Goal: Transaction & Acquisition: Purchase product/service

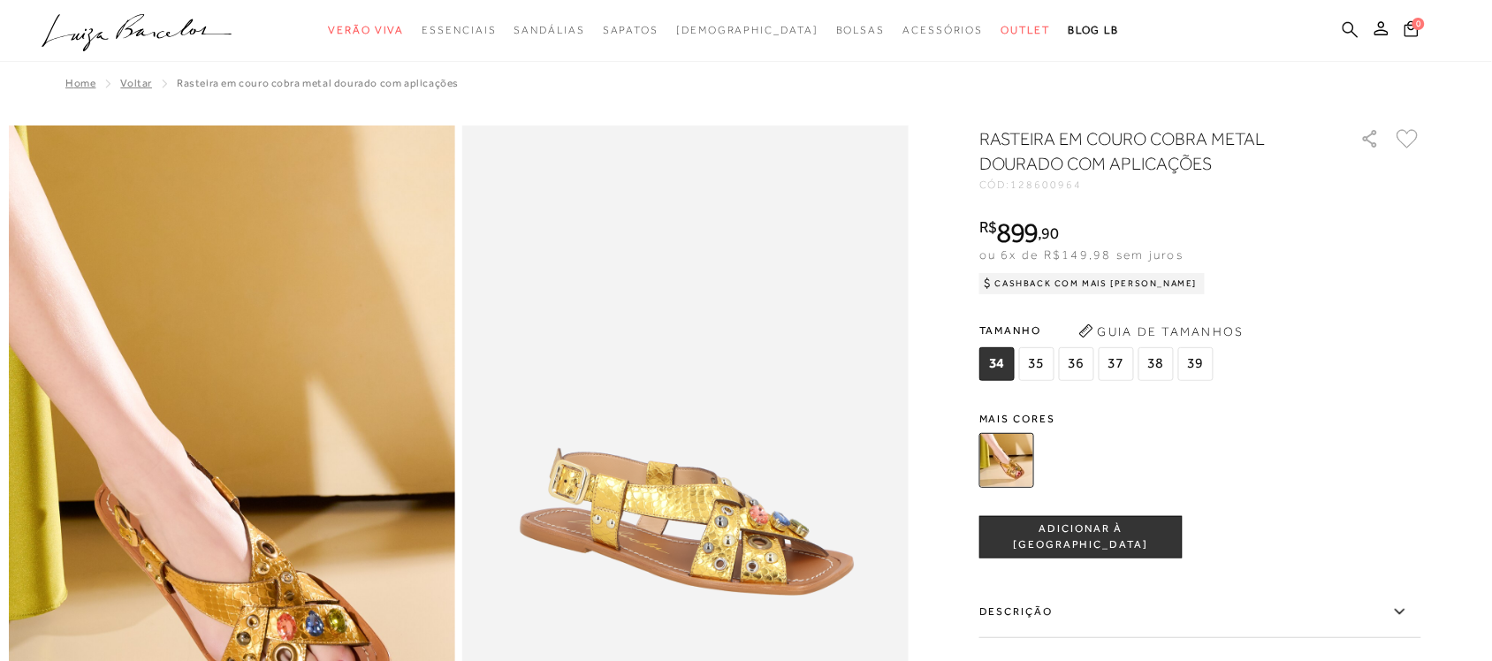
click at [1346, 27] on icon at bounding box center [1350, 29] width 16 height 17
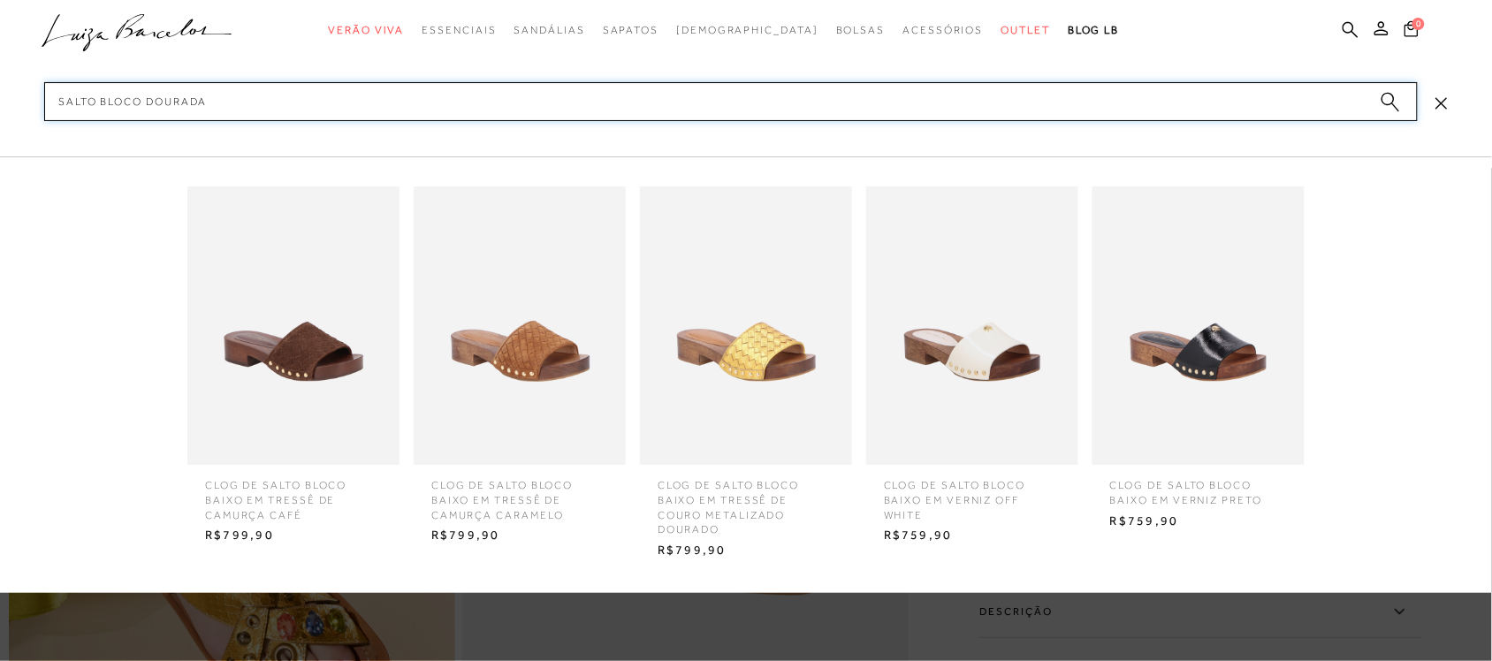
type input "salto bloco dourada"
click at [1398, 97] on icon "submit" at bounding box center [1389, 102] width 19 height 20
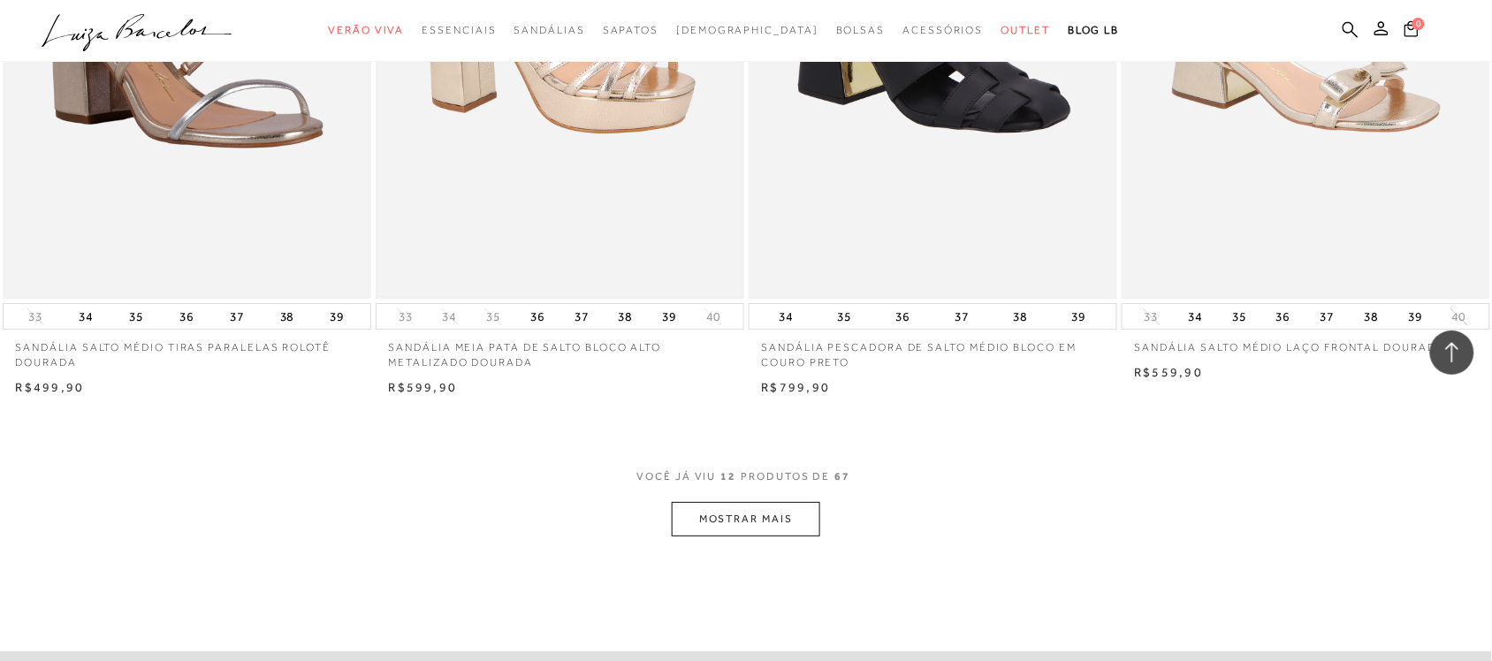
scroll to position [1767, 0]
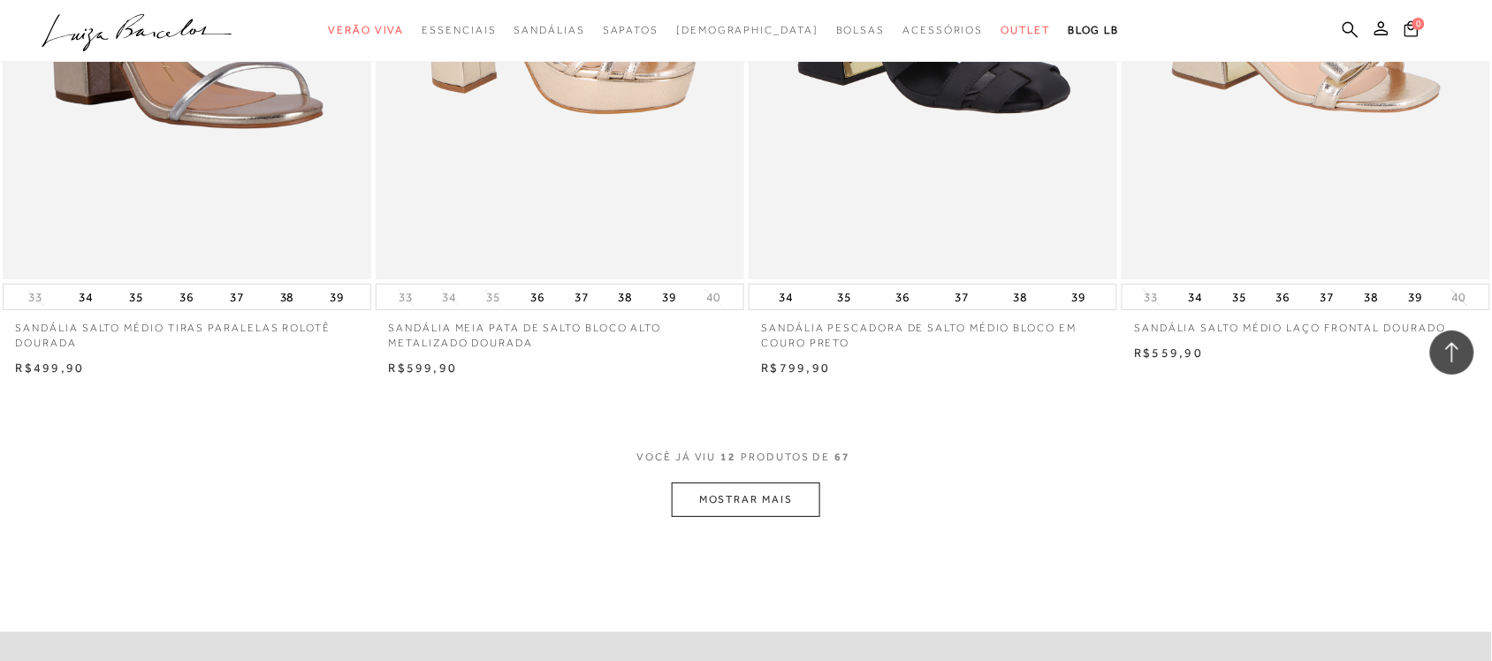
click at [734, 490] on button "MOSTRAR MAIS" at bounding box center [746, 499] width 148 height 34
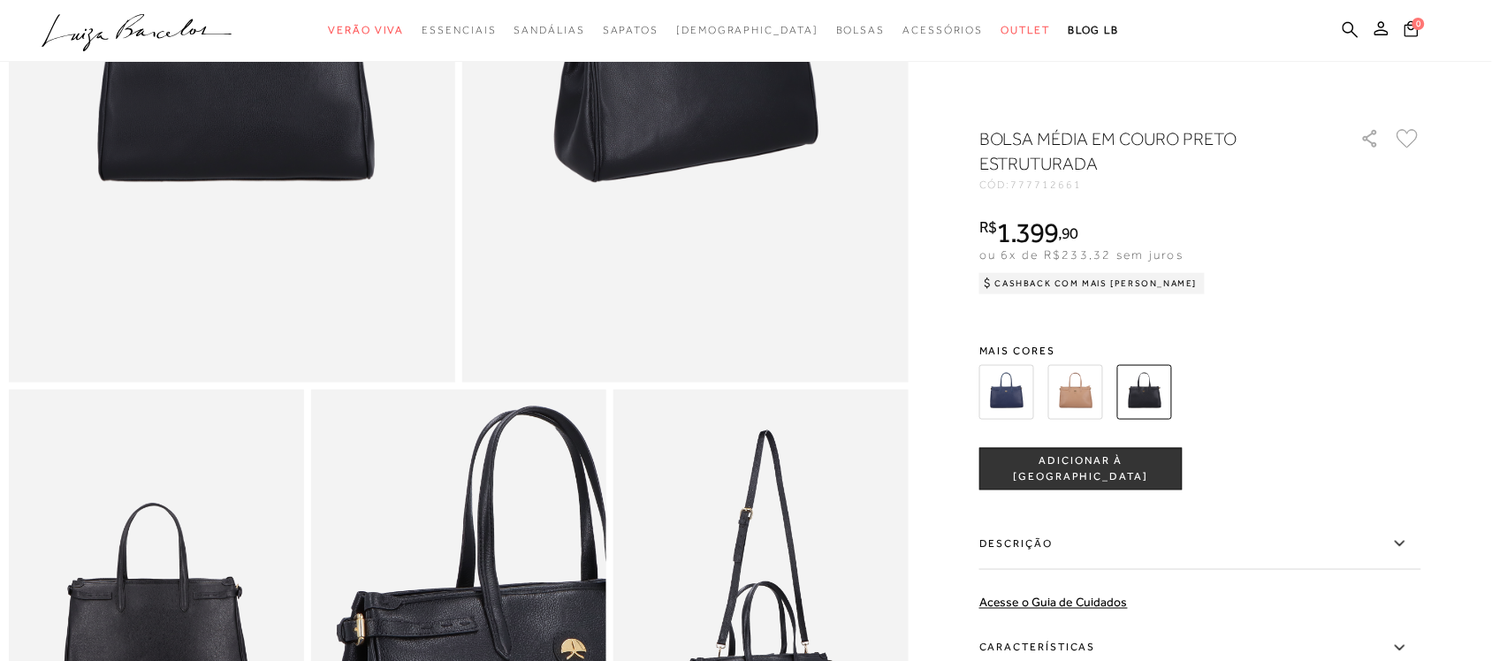
scroll to position [552, 0]
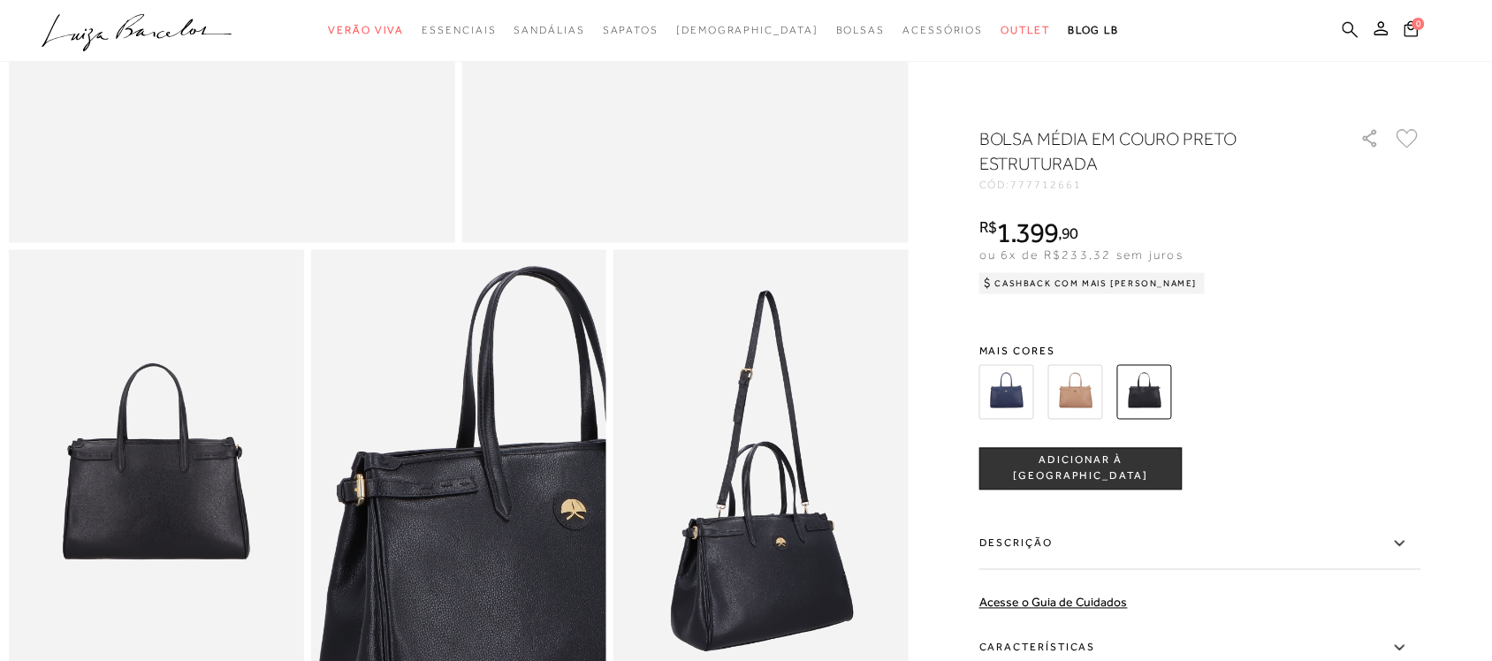
click at [1355, 27] on icon at bounding box center [1350, 29] width 16 height 17
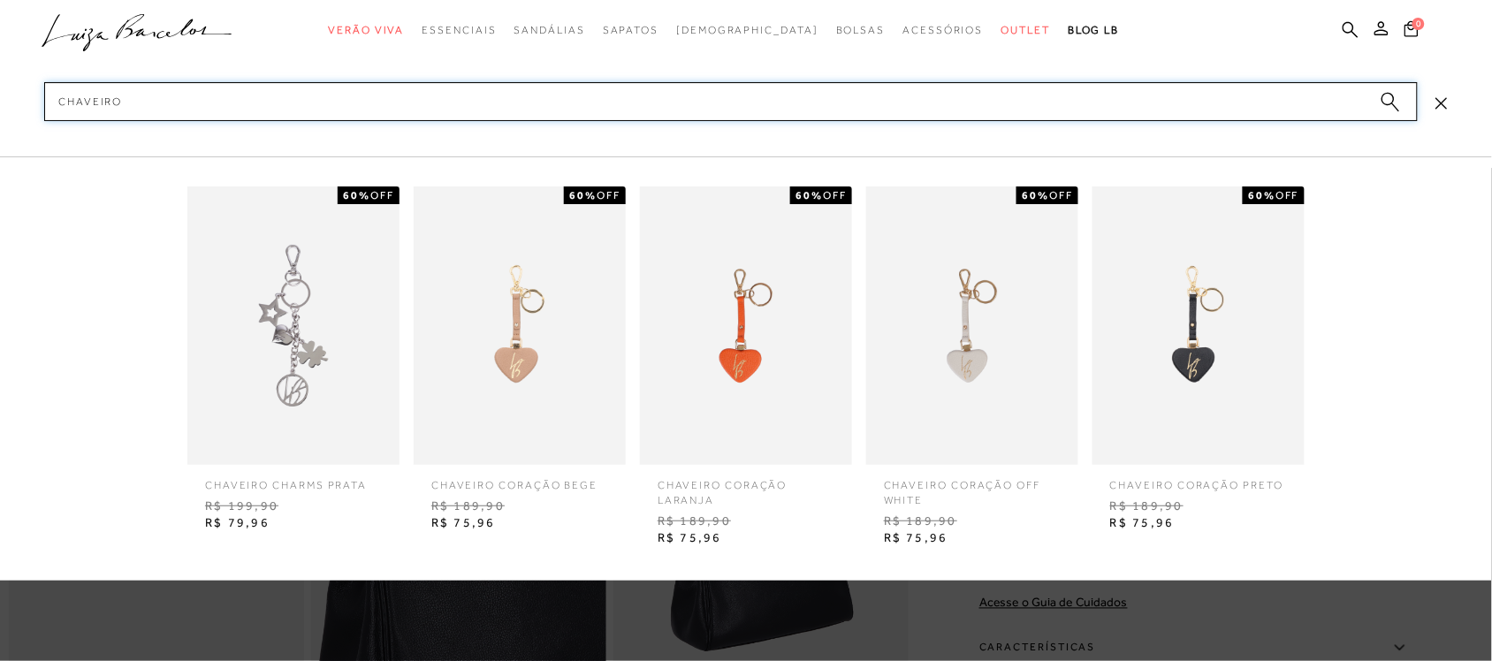
type input "CHAVEIRO"
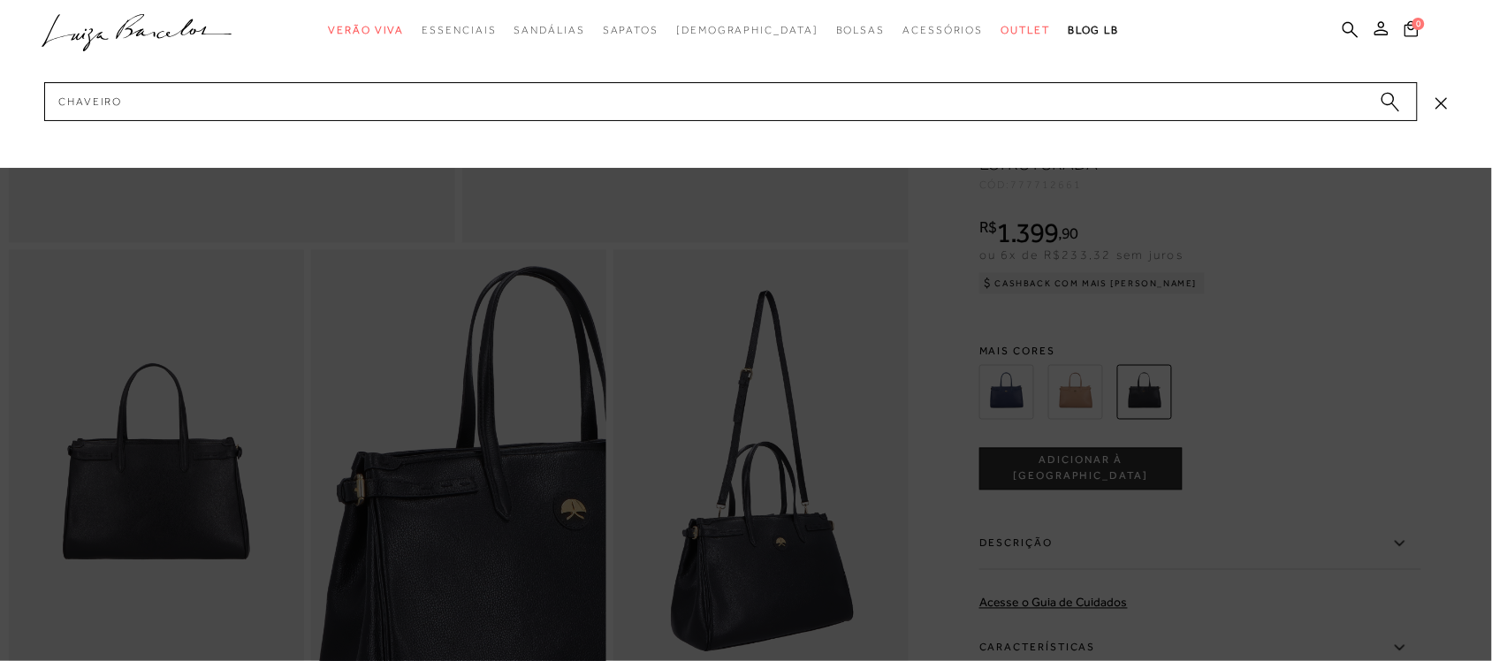
click at [1386, 95] on circle "submit" at bounding box center [1387, 99] width 12 height 12
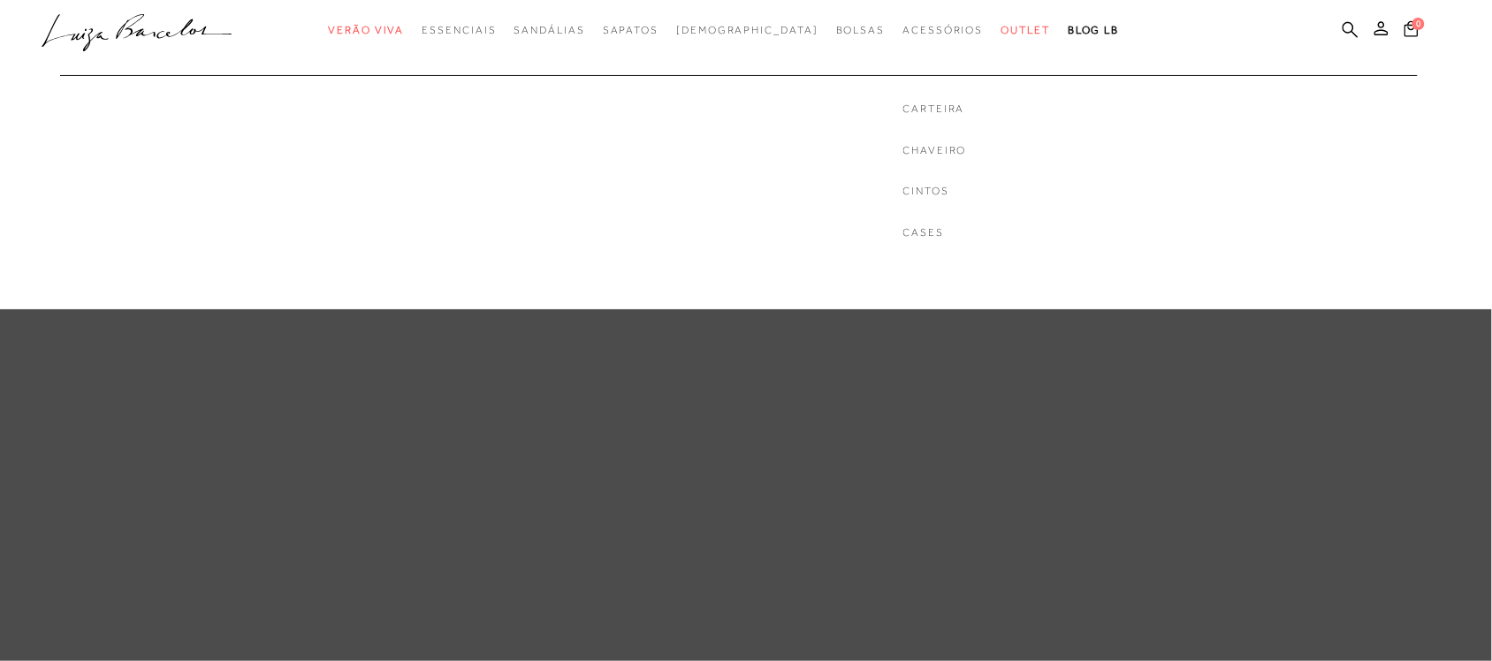
click at [906, 160] on div "Carteira Chaveiro Cintos Cases" at bounding box center [935, 171] width 64 height 139
click at [903, 150] on link "Chaveiro" at bounding box center [935, 150] width 64 height 15
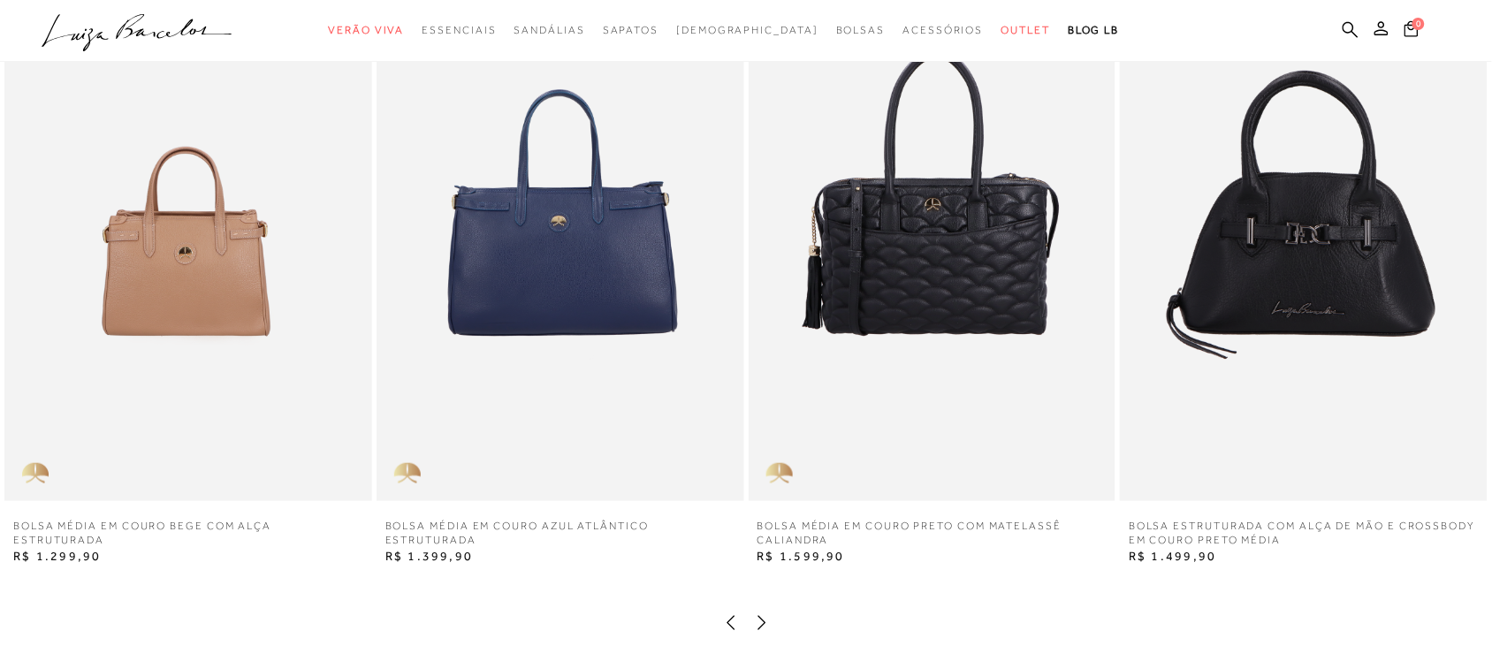
scroll to position [2320, 0]
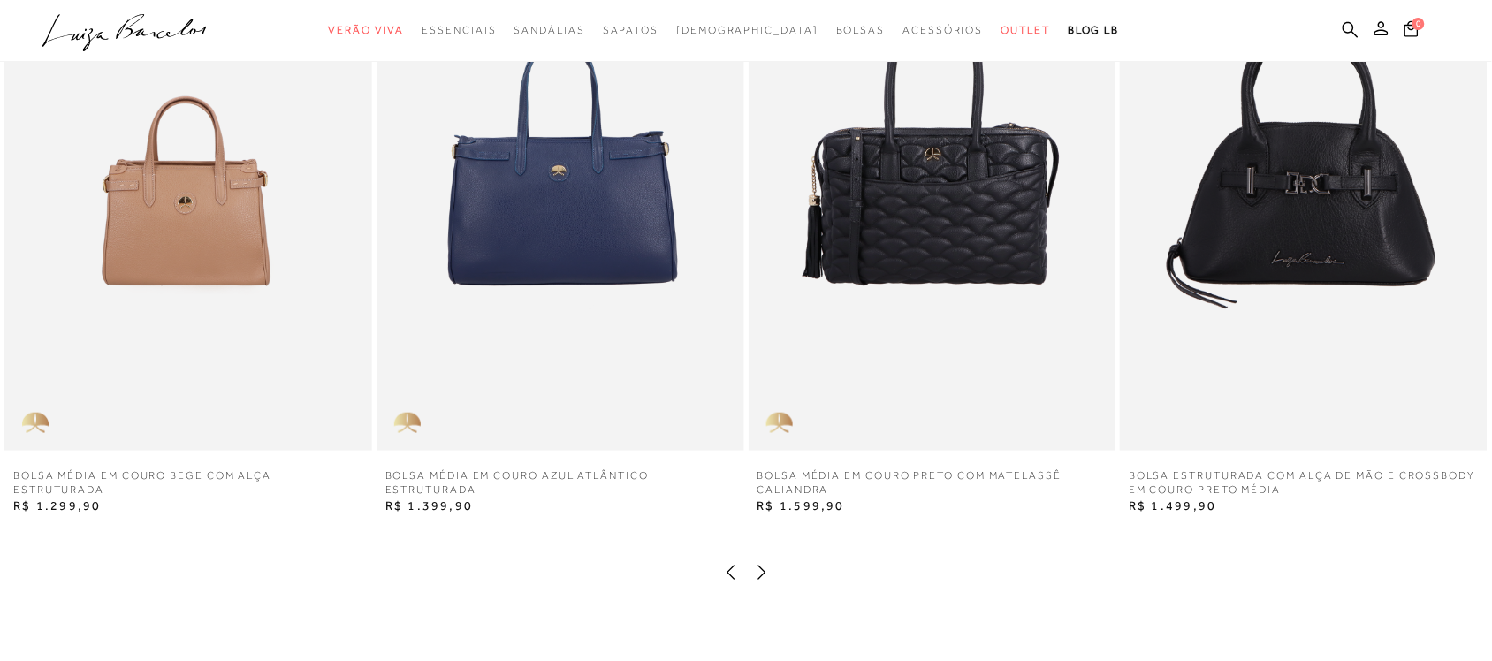
click at [283, 359] on img at bounding box center [188, 174] width 368 height 551
click at [166, 381] on img at bounding box center [188, 174] width 368 height 551
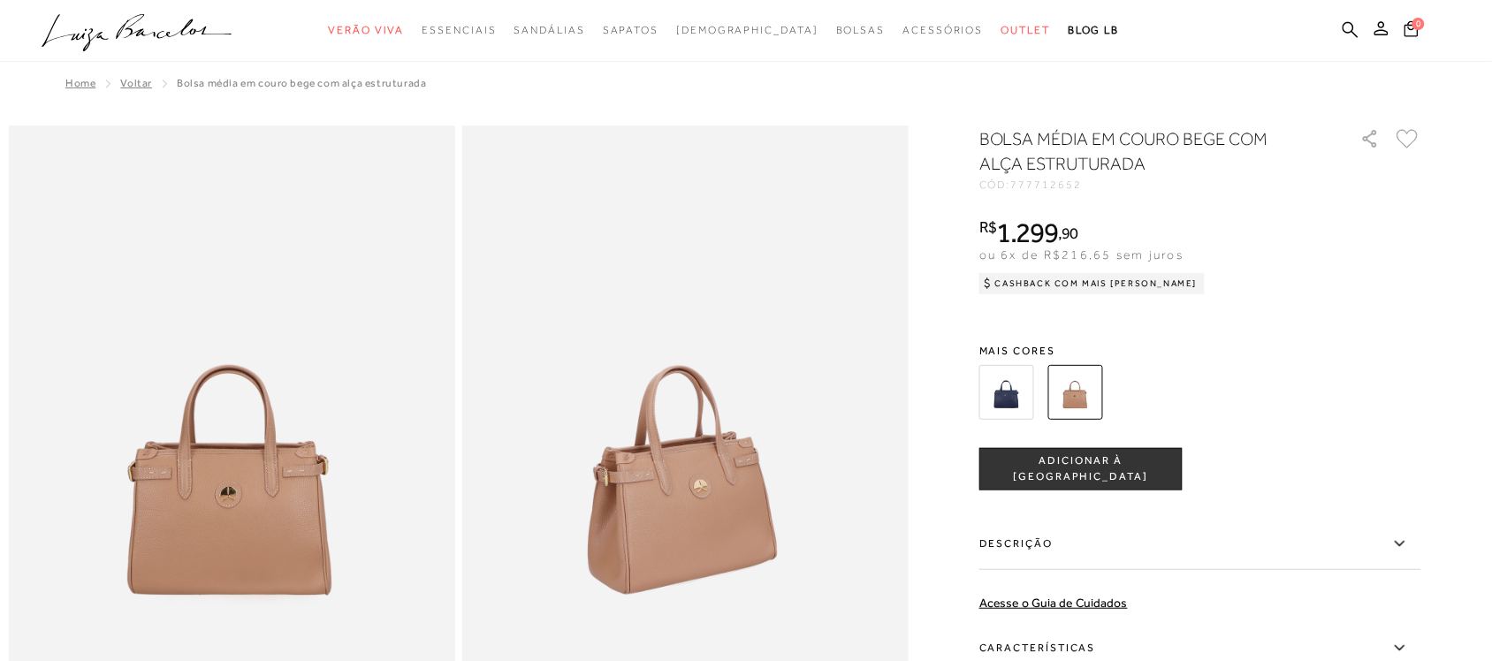
click at [1012, 393] on img at bounding box center [1006, 392] width 55 height 55
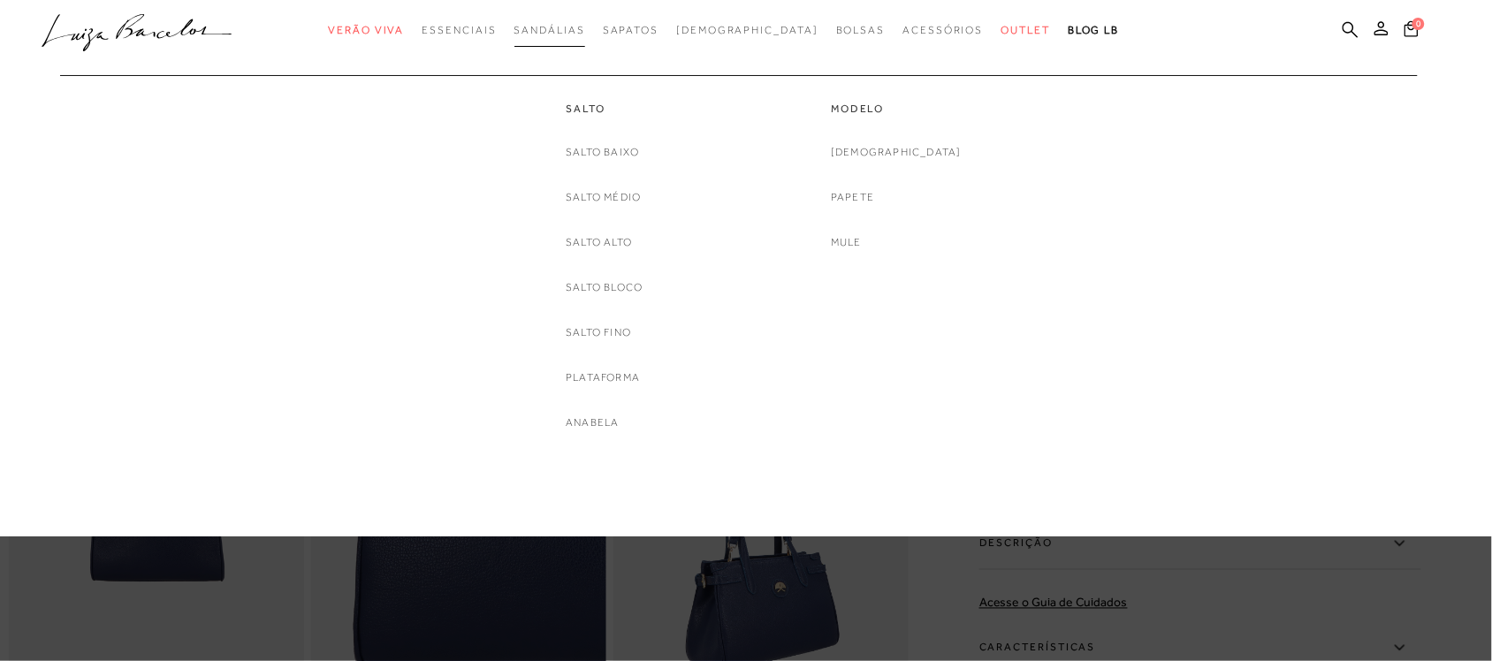
scroll to position [552, 0]
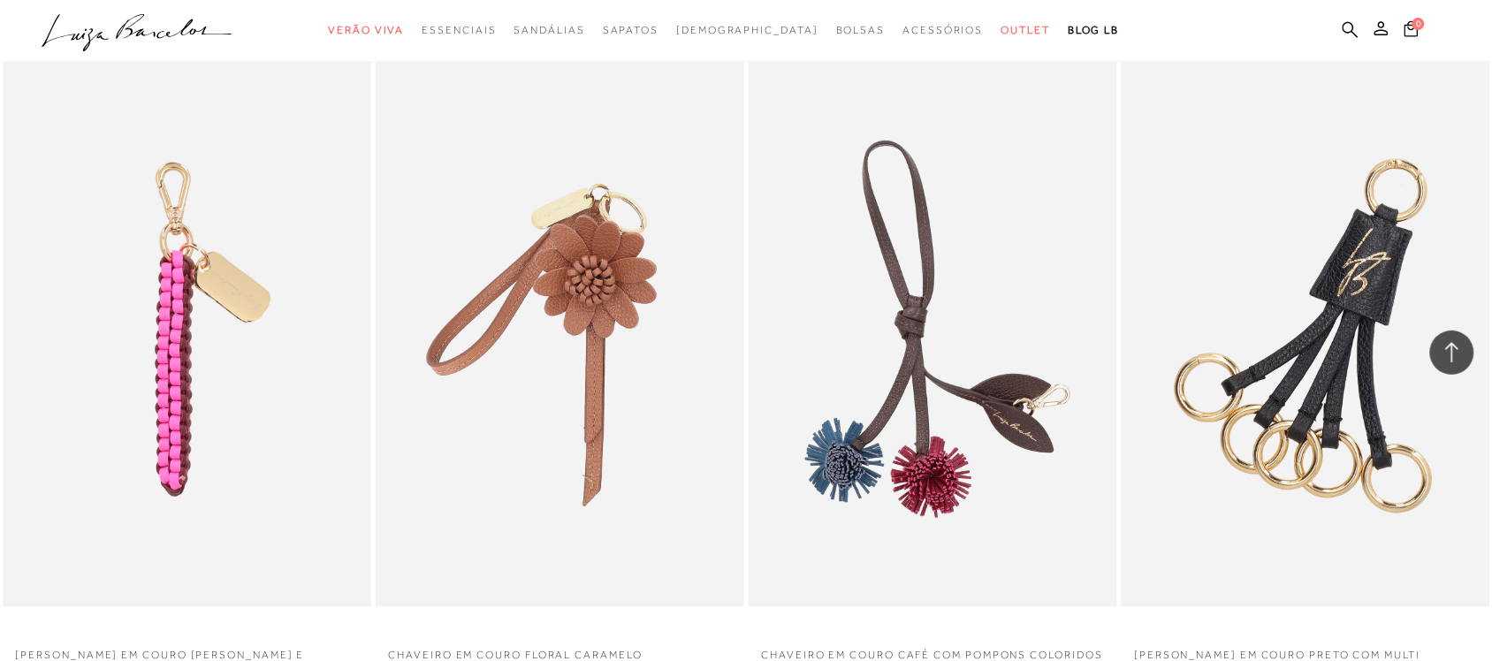
scroll to position [2282, 0]
